Goal: Task Accomplishment & Management: Complete application form

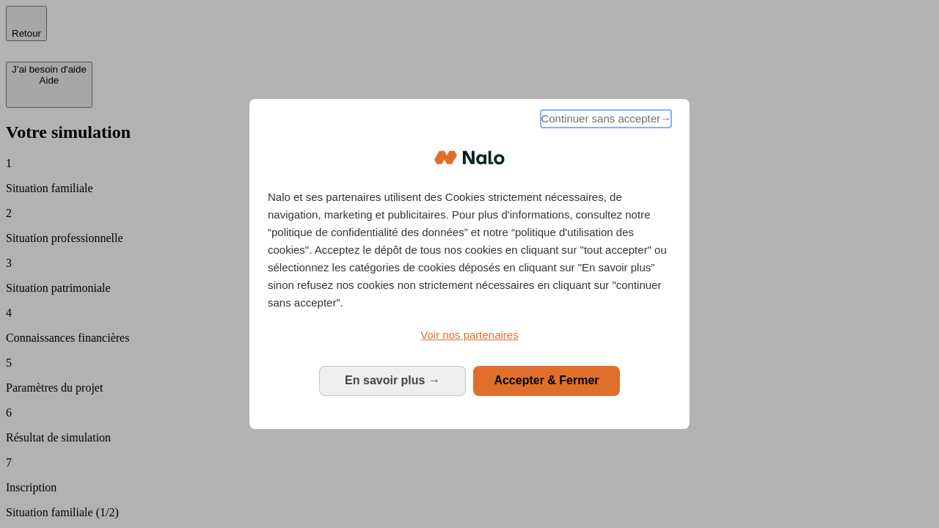
click at [605, 121] on span "Continuer sans accepter →" at bounding box center [606, 119] width 131 height 18
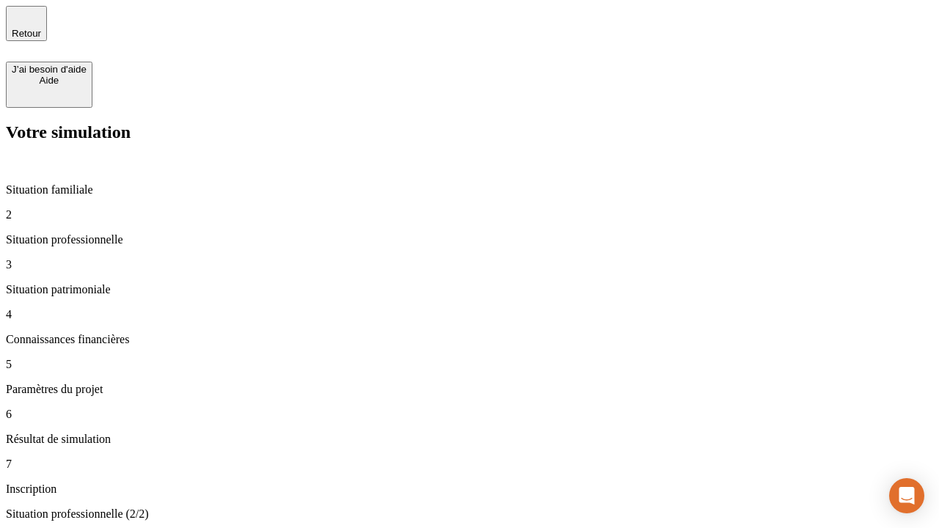
type input "30 000"
type input "1 000"
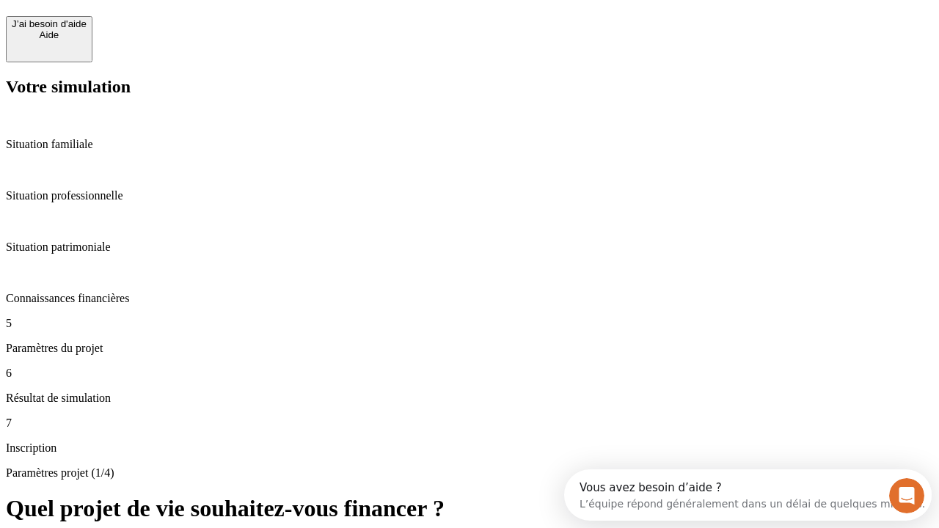
scroll to position [28, 0]
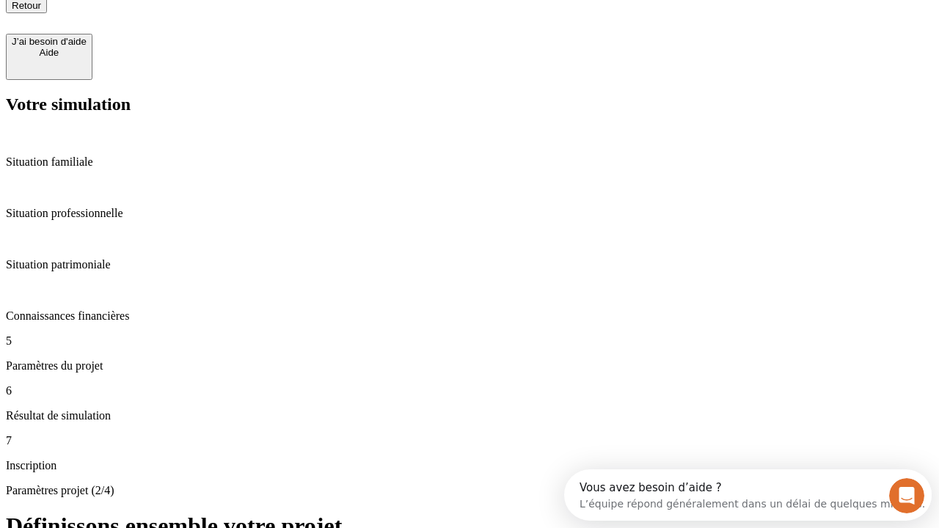
type input "65"
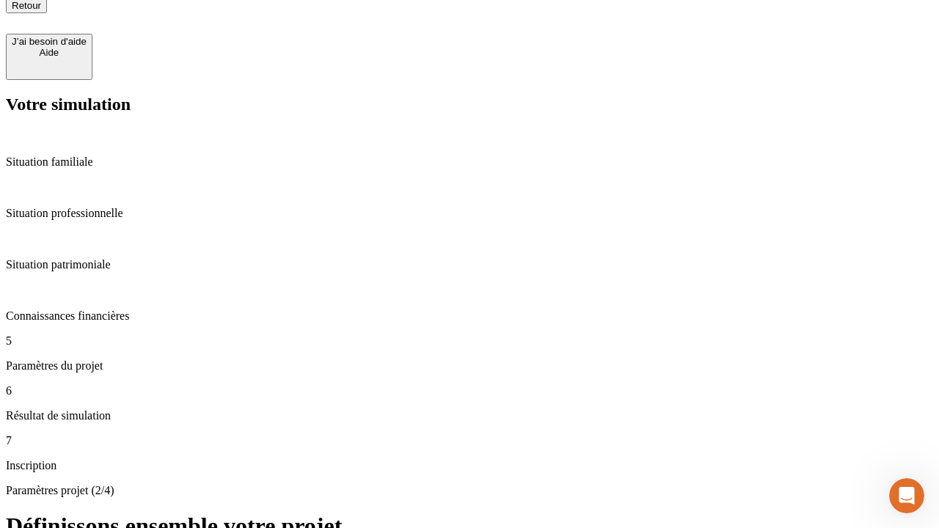
type input "5 000"
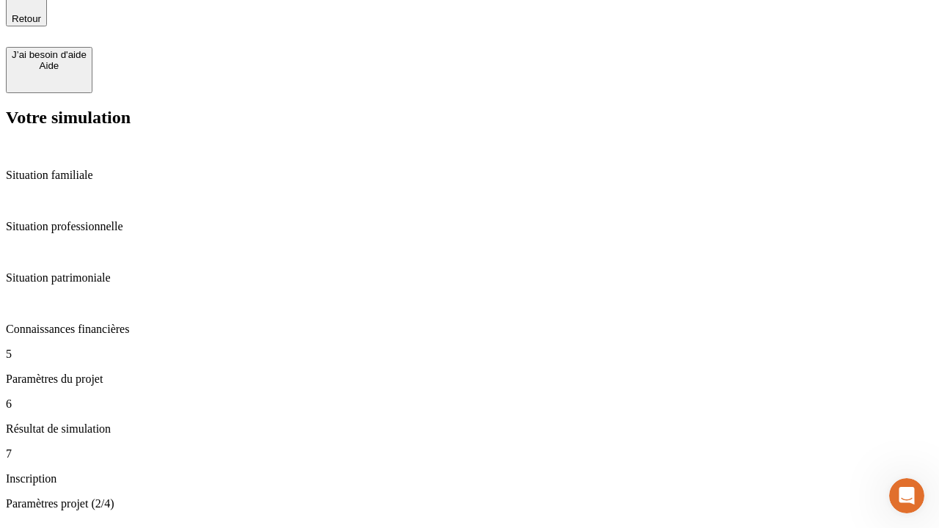
type input "640"
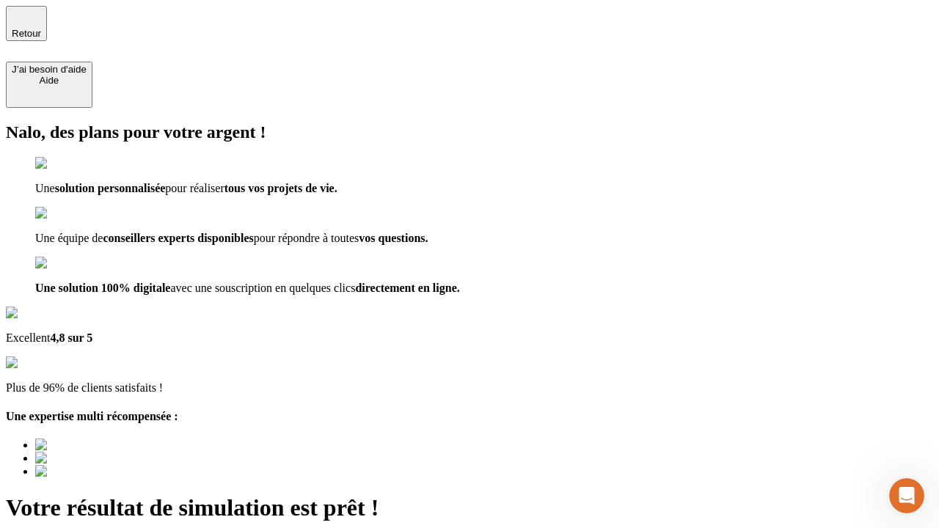
type input "[EMAIL_ADDRESS][DOMAIN_NAME]"
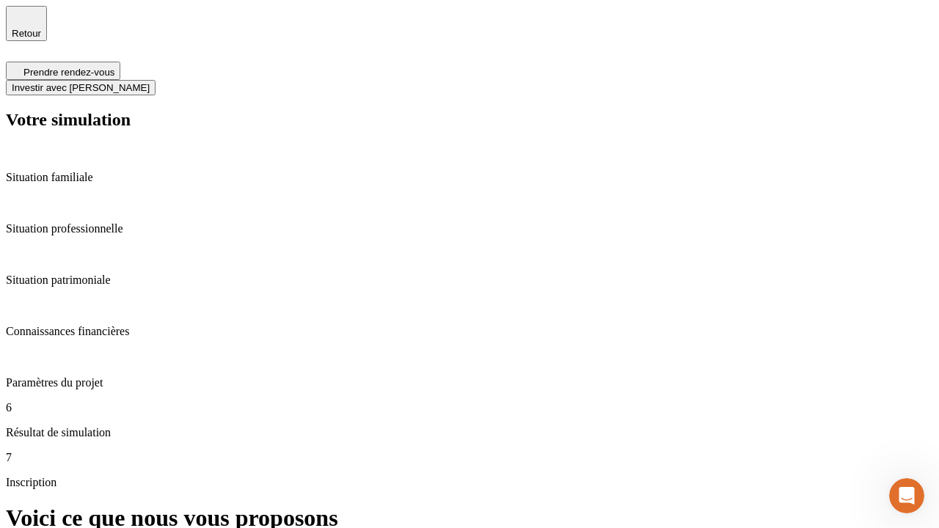
click at [150, 82] on span "Investir avec [PERSON_NAME]" at bounding box center [81, 87] width 138 height 11
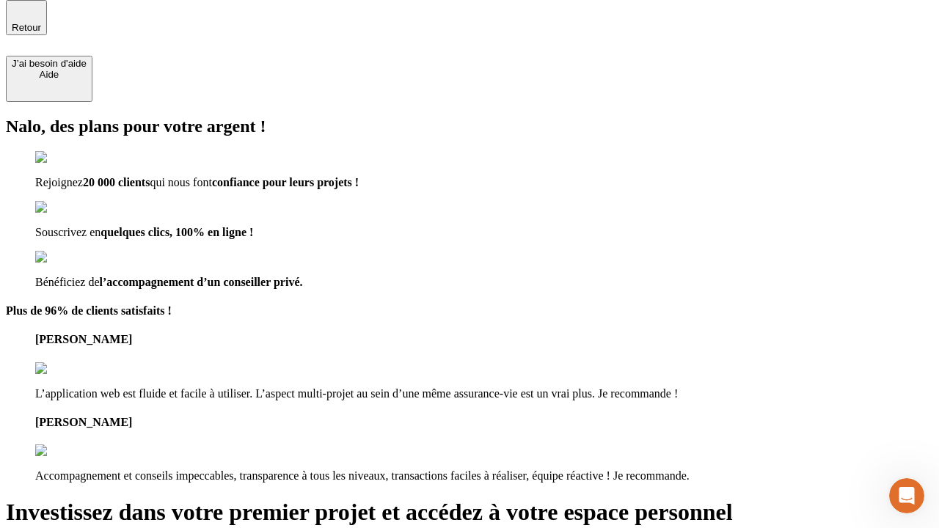
scroll to position [4, 0]
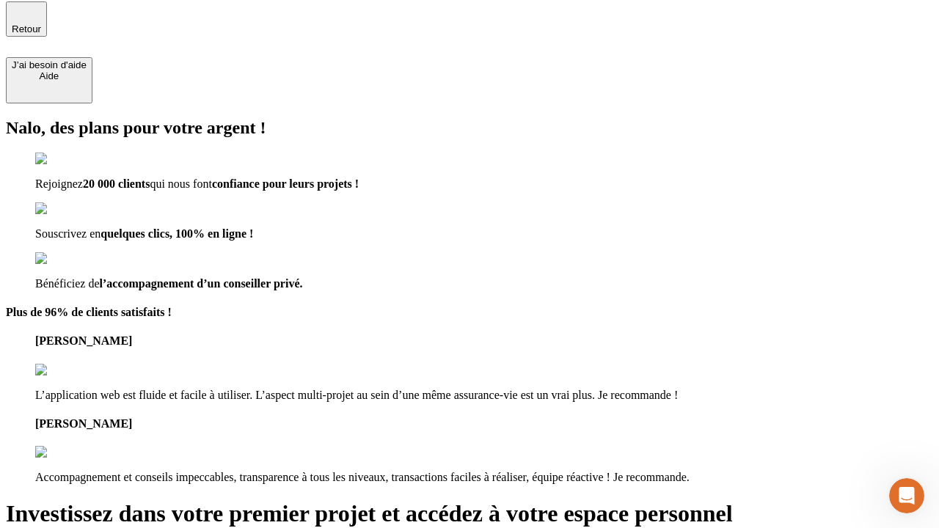
type input "[PERSON_NAME][EMAIL_ADDRESS][DOMAIN_NAME]"
